Goal: Task Accomplishment & Management: Use online tool/utility

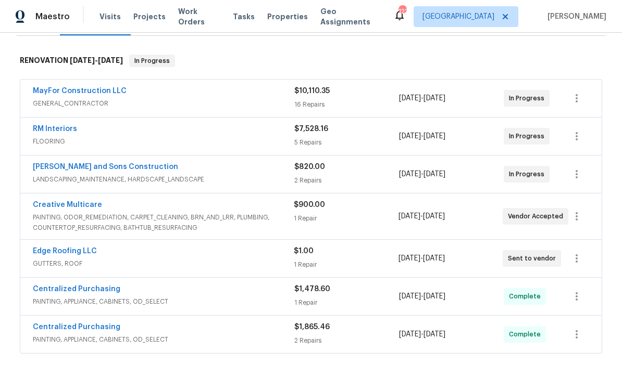
scroll to position [154, 0]
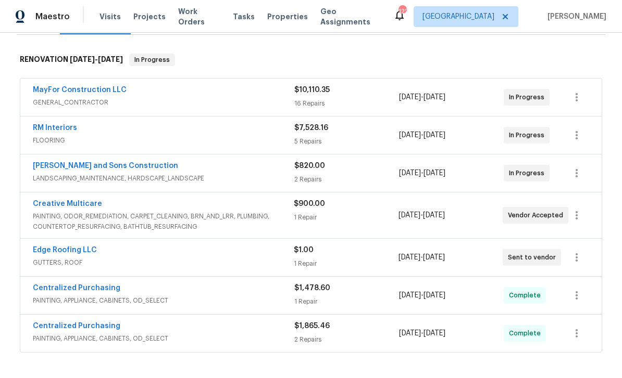
click at [55, 128] on link "RM Interiors" at bounding box center [55, 127] width 44 height 7
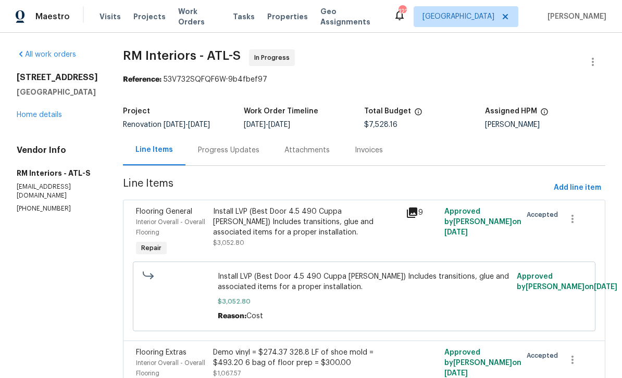
click at [218, 151] on div "Progress Updates" at bounding box center [228, 150] width 61 height 10
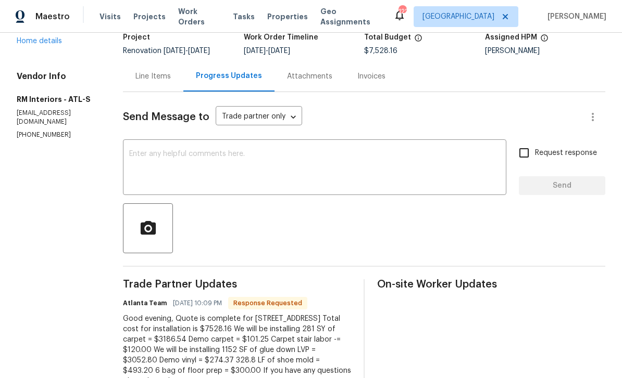
scroll to position [66, 0]
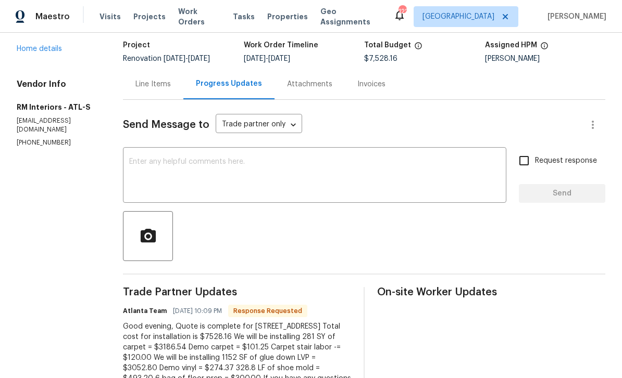
click at [40, 48] on link "Home details" at bounding box center [39, 48] width 45 height 7
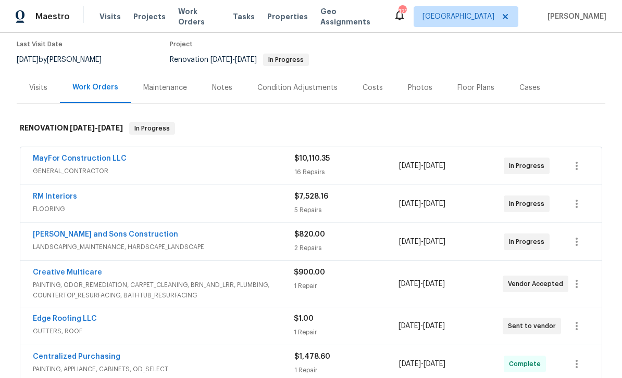
scroll to position [80, 0]
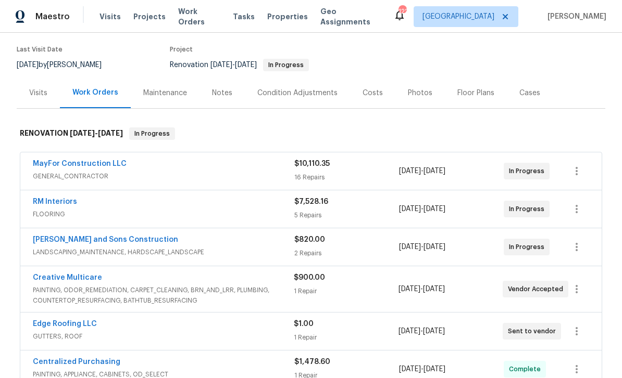
click at [62, 156] on div "MayFor Construction LLC GENERAL_CONTRACTOR $10,110.35 16 Repairs 9/15/2025 - 9/…" at bounding box center [310, 171] width 581 height 37
click at [60, 164] on link "MayFor Construction LLC" at bounding box center [80, 163] width 94 height 7
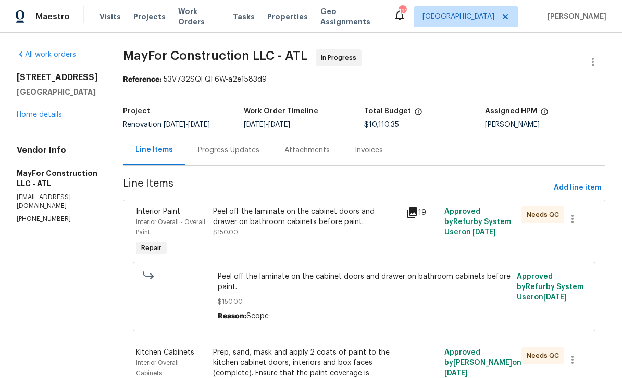
click at [233, 151] on div "Progress Updates" at bounding box center [228, 150] width 61 height 10
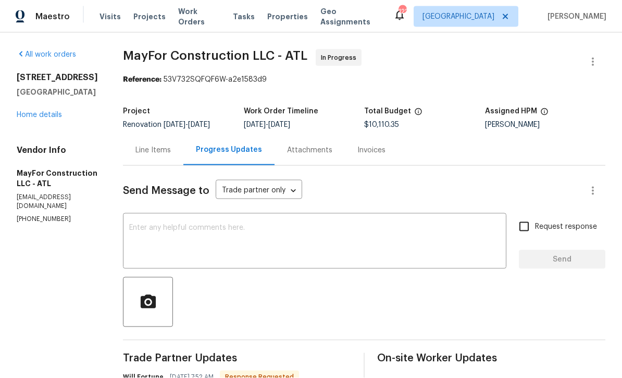
click at [45, 111] on link "Home details" at bounding box center [39, 114] width 45 height 7
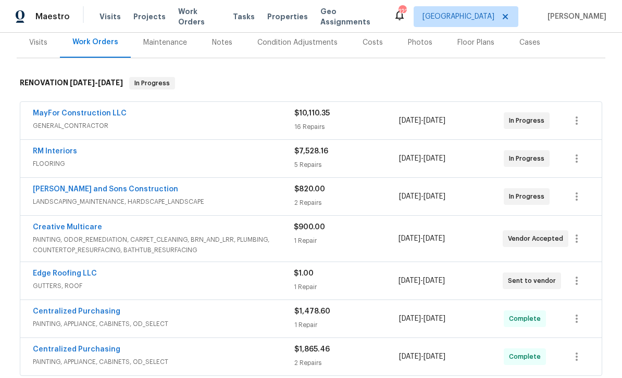
scroll to position [136, 0]
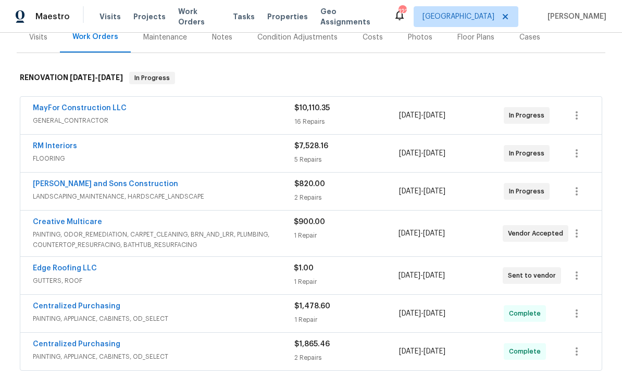
click at [57, 143] on link "RM Interiors" at bounding box center [55, 146] width 44 height 7
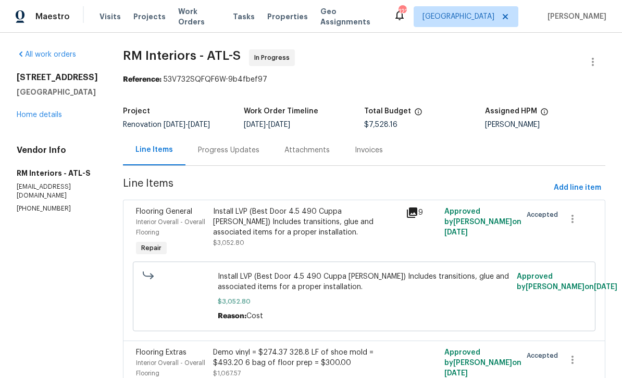
click at [224, 150] on div "Progress Updates" at bounding box center [228, 150] width 61 height 10
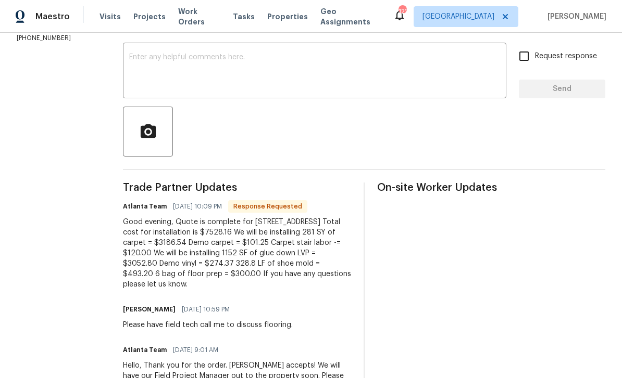
scroll to position [170, 0]
click at [257, 68] on textarea at bounding box center [314, 72] width 371 height 36
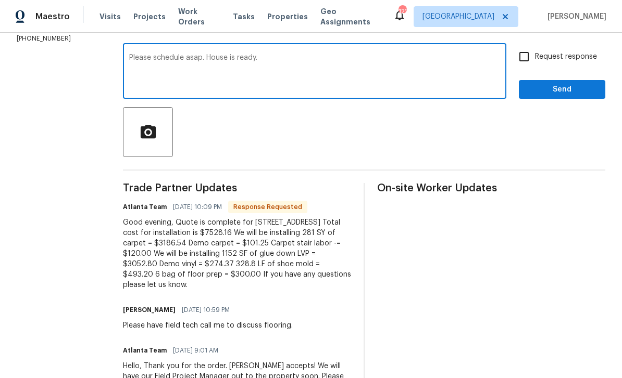
type textarea "Please schedule asap. House is ready."
click at [522, 58] on input "Request response" at bounding box center [524, 57] width 22 height 22
checkbox input "true"
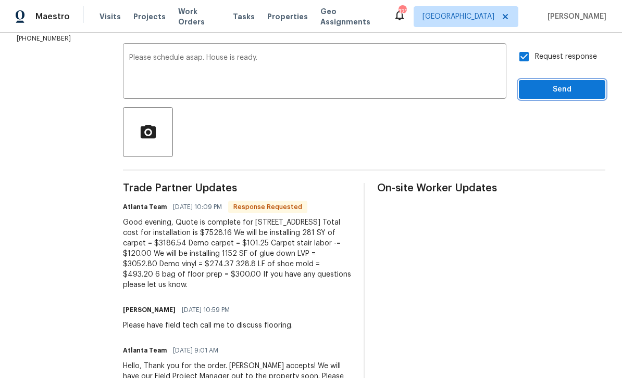
click at [537, 92] on span "Send" at bounding box center [562, 89] width 70 height 13
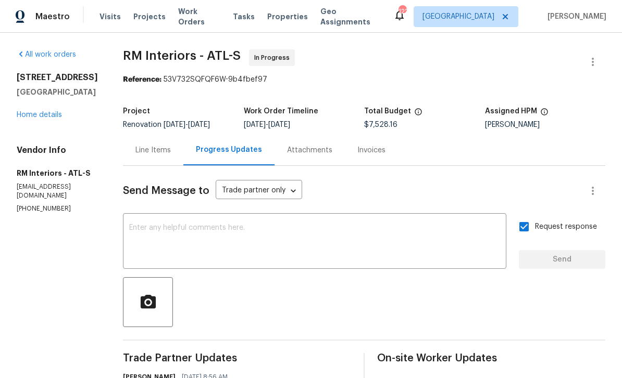
scroll to position [0, 0]
click at [145, 150] on div "Line Items" at bounding box center [152, 150] width 35 height 10
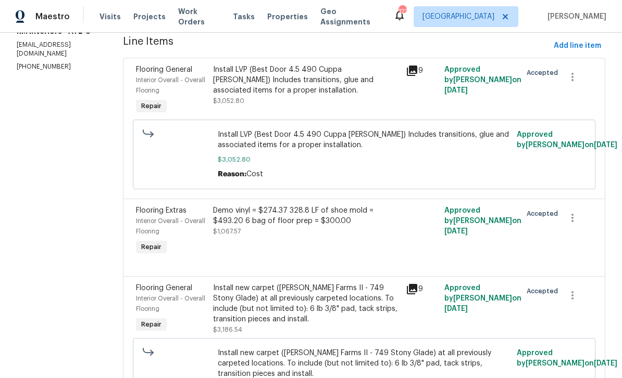
scroll to position [115, 0]
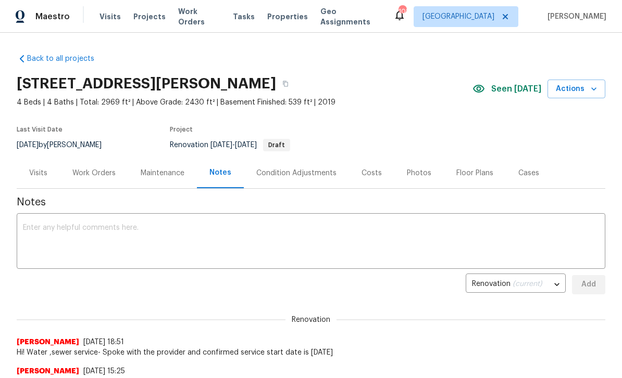
click at [53, 57] on link "Back to all projects" at bounding box center [67, 59] width 100 height 10
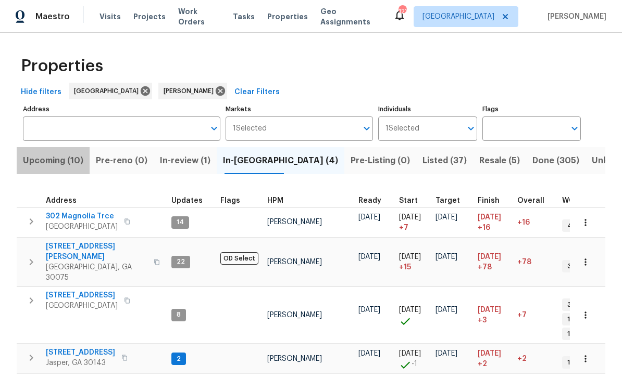
click at [53, 161] on span "Upcoming (10)" at bounding box center [53, 161] width 60 height 15
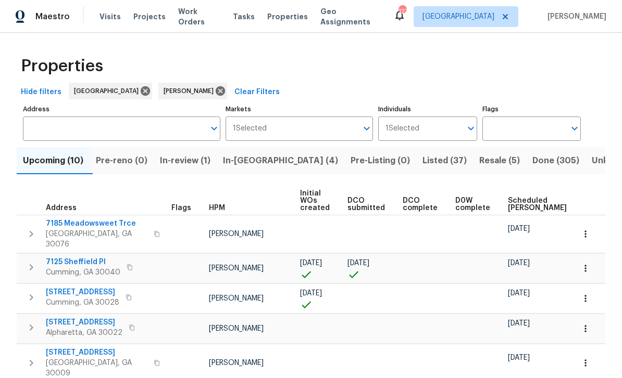
click at [422, 156] on span "Listed (37)" at bounding box center [444, 161] width 44 height 15
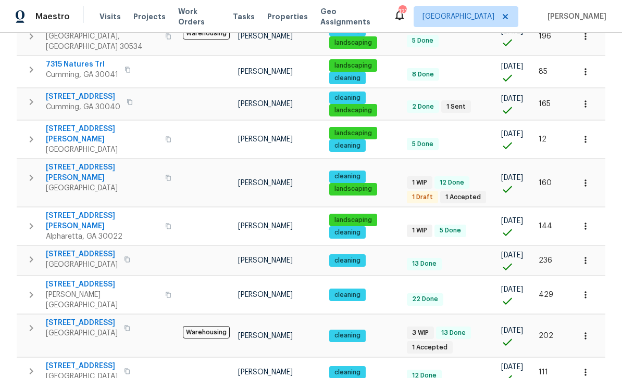
scroll to position [658, 0]
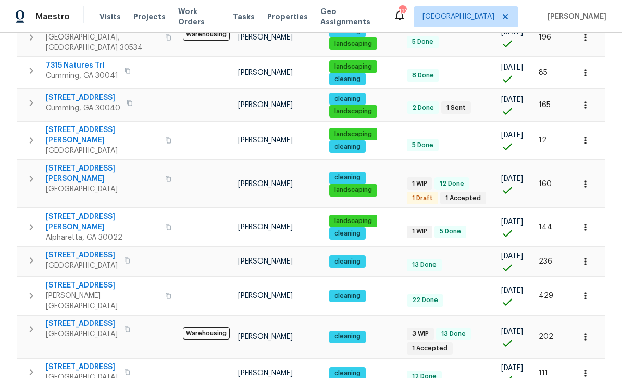
click at [74, 319] on span "[STREET_ADDRESS]" at bounding box center [82, 324] width 72 height 10
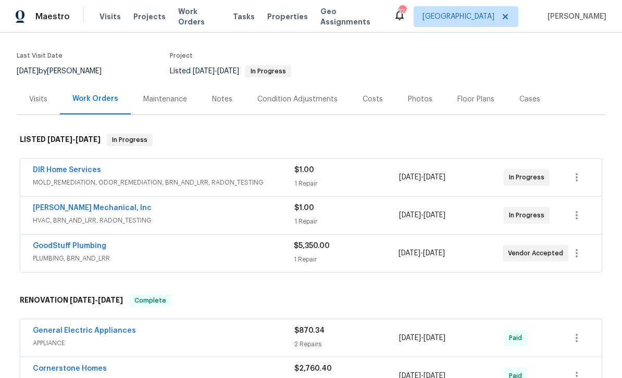
scroll to position [76, 0]
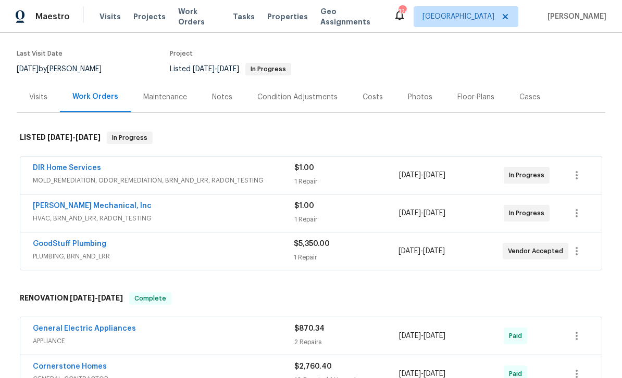
click at [52, 208] on link "[PERSON_NAME] Mechanical, Inc" at bounding box center [92, 206] width 119 height 7
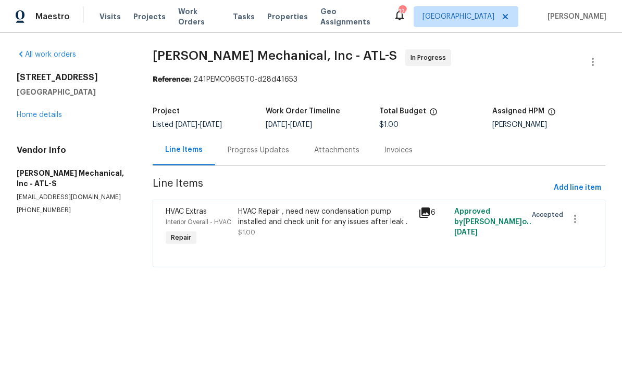
click at [250, 151] on div "Progress Updates" at bounding box center [257, 150] width 61 height 10
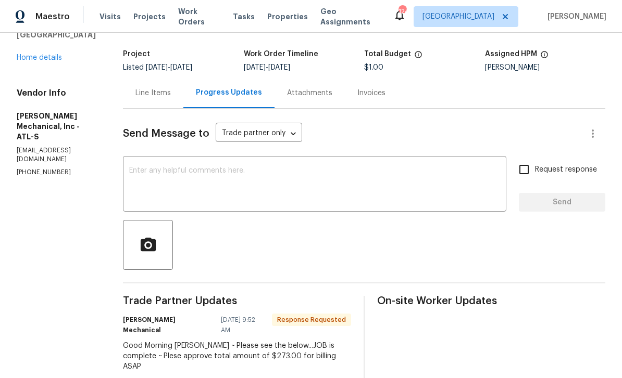
scroll to position [37, 0]
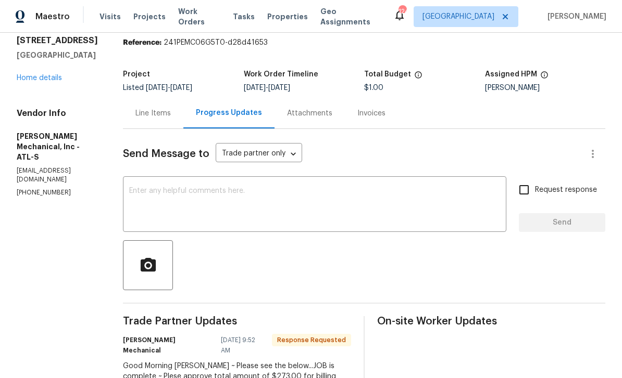
click at [169, 111] on div "Line Items" at bounding box center [152, 113] width 35 height 10
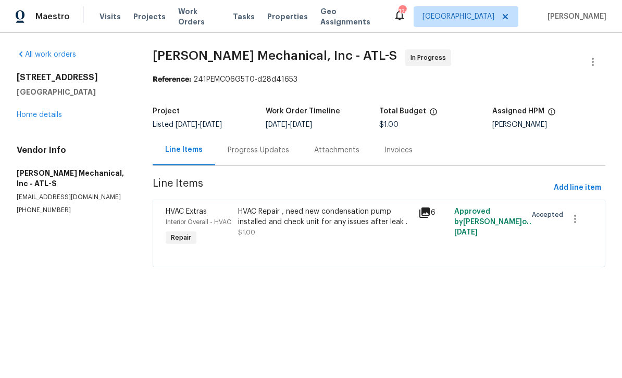
click at [245, 150] on div "Progress Updates" at bounding box center [257, 150] width 61 height 10
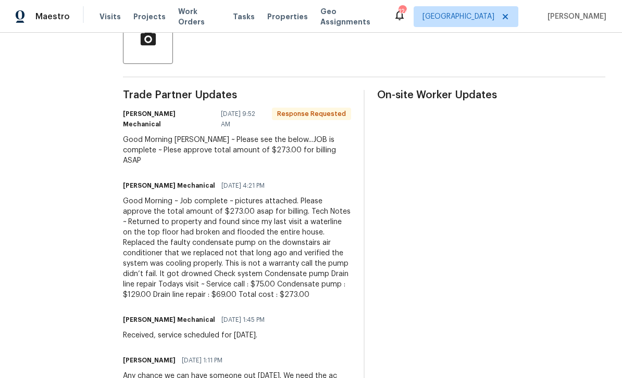
scroll to position [263, 0]
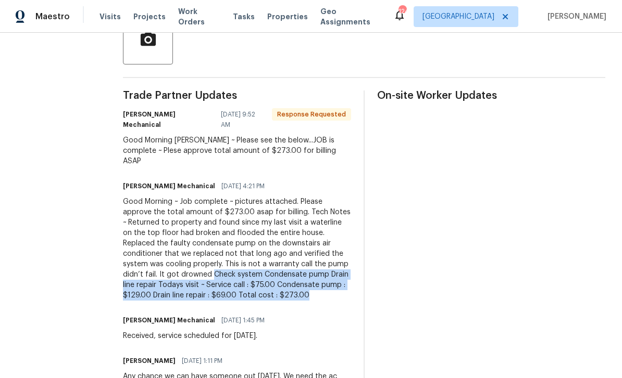
copy div "Check system Condensate pump Drain line repair Todays visit ~ Service call : $7…"
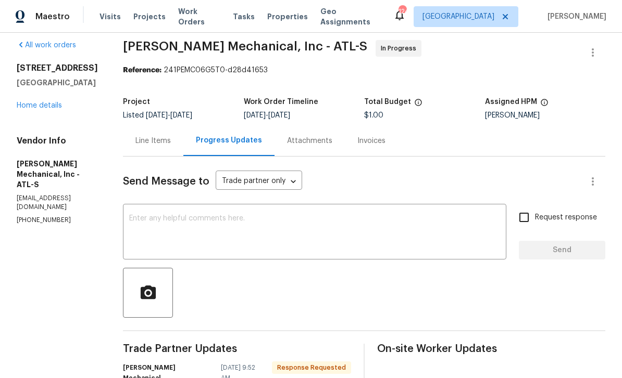
scroll to position [9, 0]
click at [167, 137] on div "Line Items" at bounding box center [152, 141] width 35 height 10
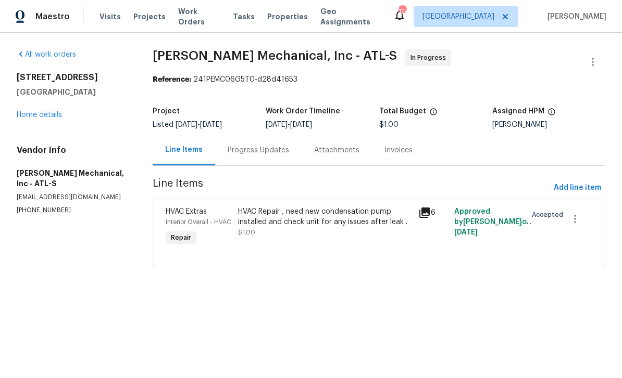
click at [181, 213] on span "HVAC Extras" at bounding box center [186, 211] width 41 height 7
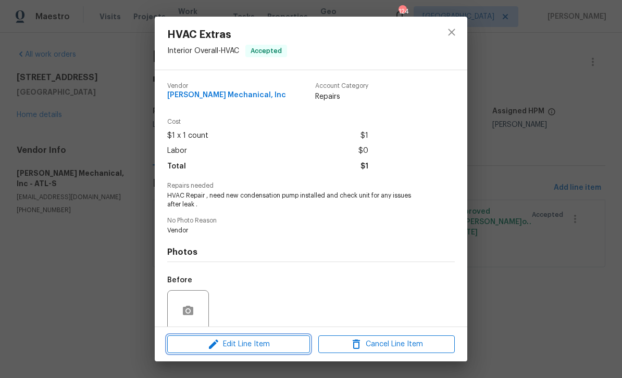
click at [224, 352] on button "Edit Line Item" at bounding box center [238, 345] width 143 height 18
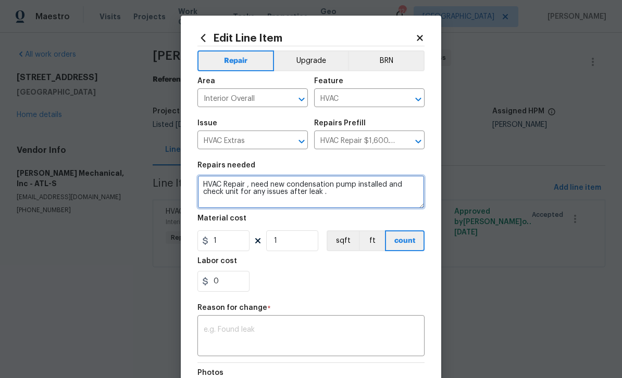
click at [344, 196] on textarea "HVAC Repair , need new condensation pump installed and check unit for any issue…" at bounding box center [310, 191] width 227 height 33
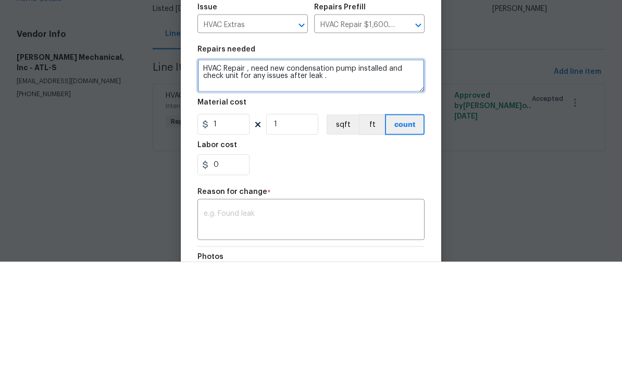
paste textarea "Check system Condensate pump Drain line repair Todays visit ~ Service call : $7…"
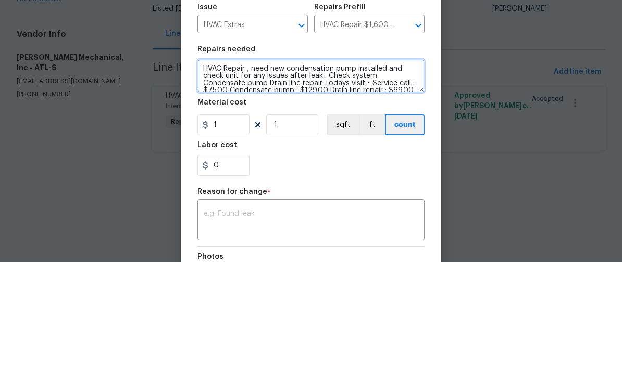
scroll to position [15, 0]
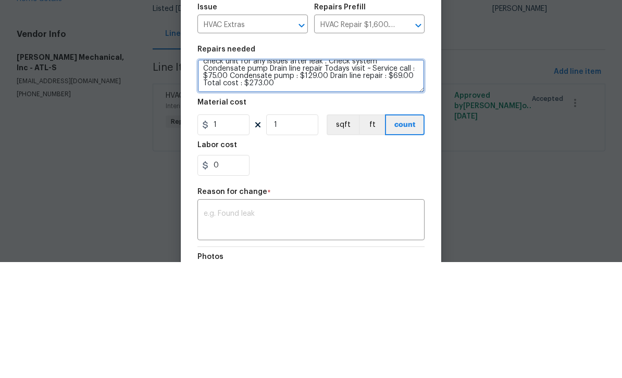
type textarea "HVAC Repair , need new condensation pump installed and check unit for any issue…"
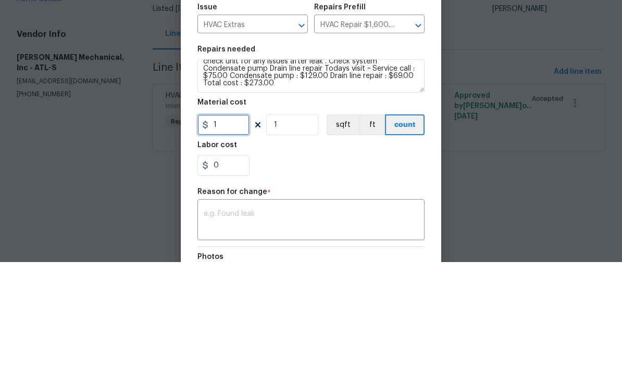
click at [223, 231] on input "1" at bounding box center [223, 241] width 52 height 21
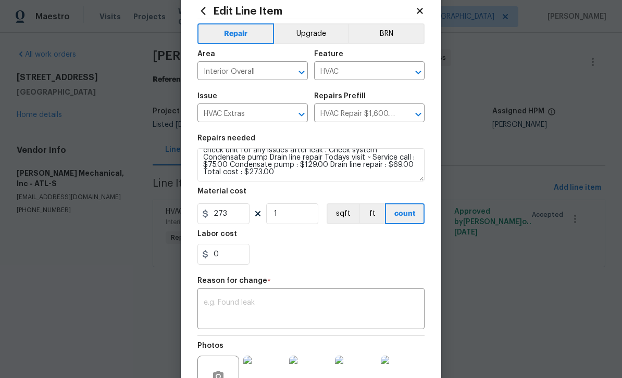
scroll to position [30, 0]
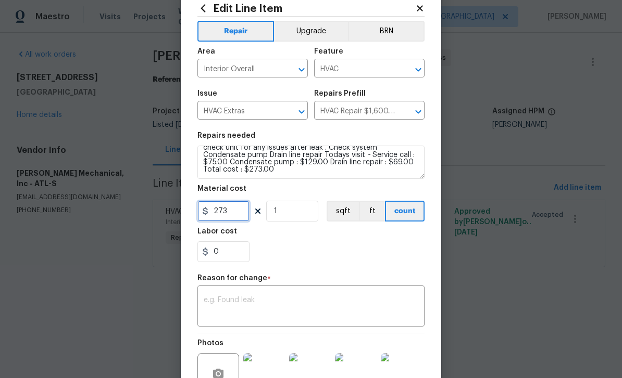
type input "273"
click at [218, 301] on textarea at bounding box center [311, 308] width 214 height 22
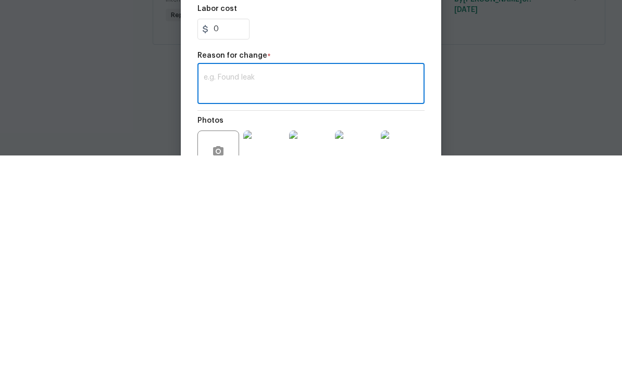
paste textarea "Check system Condensate pump Drain line repair Todays visit ~ Service call : $7…"
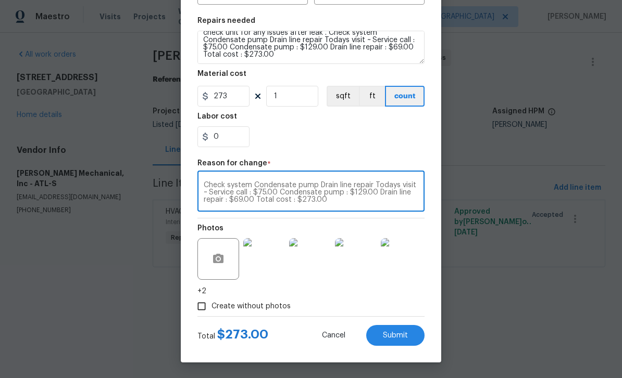
scroll to position [147, 0]
type textarea "Check system Condensate pump Drain line repair Todays visit ~ Service call : $7…"
click at [397, 333] on span "Submit" at bounding box center [395, 336] width 25 height 8
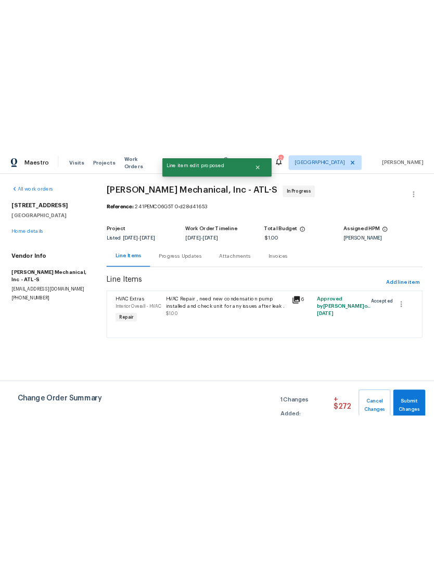
scroll to position [0, 0]
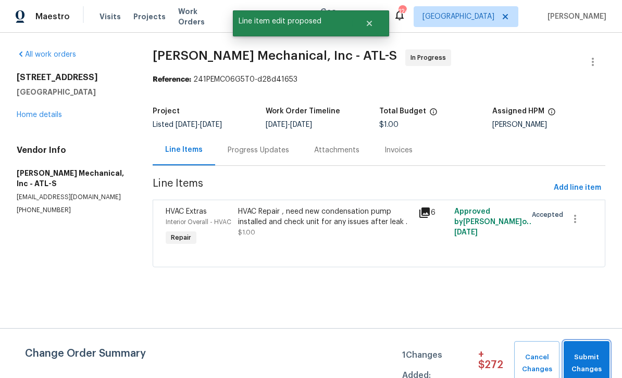
click at [591, 358] on span "Submit Changes" at bounding box center [585, 364] width 35 height 24
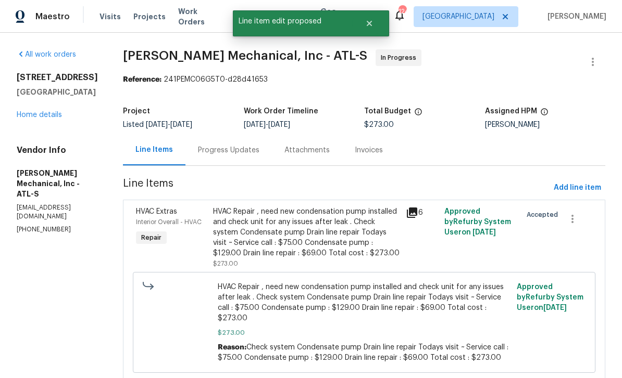
click at [27, 119] on link "Home details" at bounding box center [39, 114] width 45 height 7
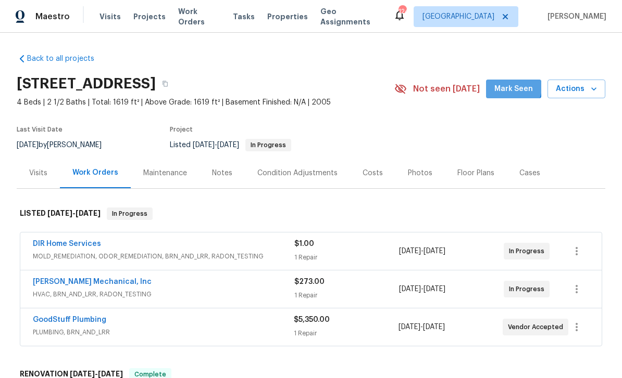
click at [515, 87] on span "Mark Seen" at bounding box center [513, 89] width 39 height 13
